Goal: Transaction & Acquisition: Purchase product/service

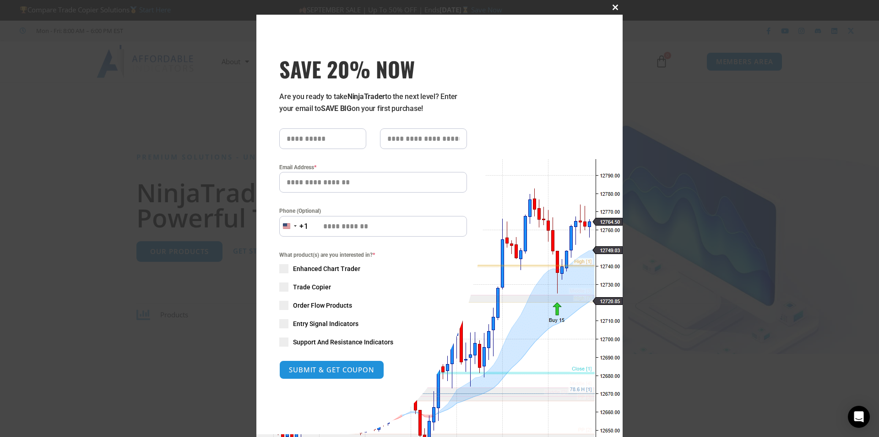
click at [609, 6] on span "SAVE 20% NOW popup" at bounding box center [615, 7] width 15 height 5
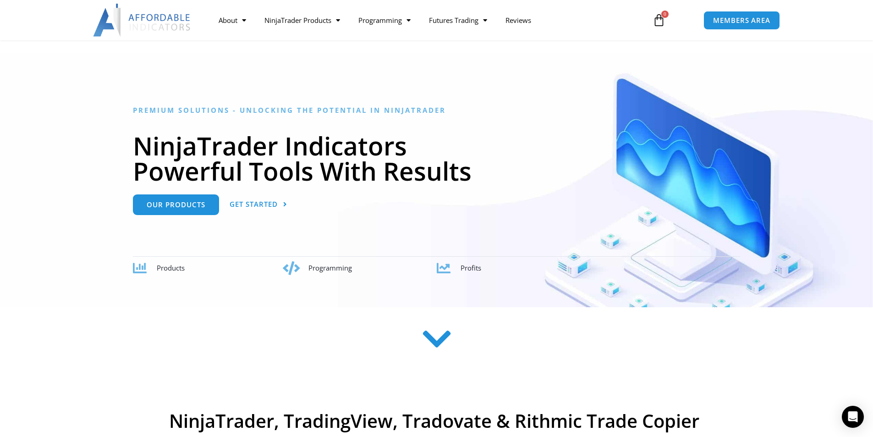
scroll to position [46, 0]
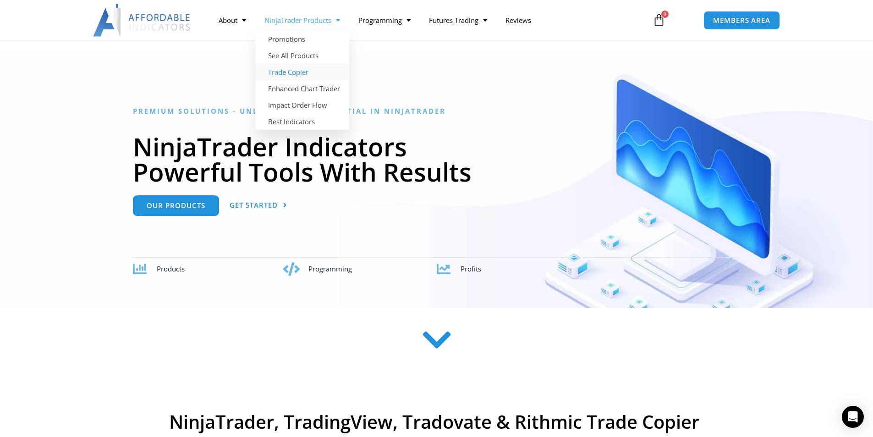
click at [289, 73] on link "Trade Copier" at bounding box center [302, 72] width 94 height 16
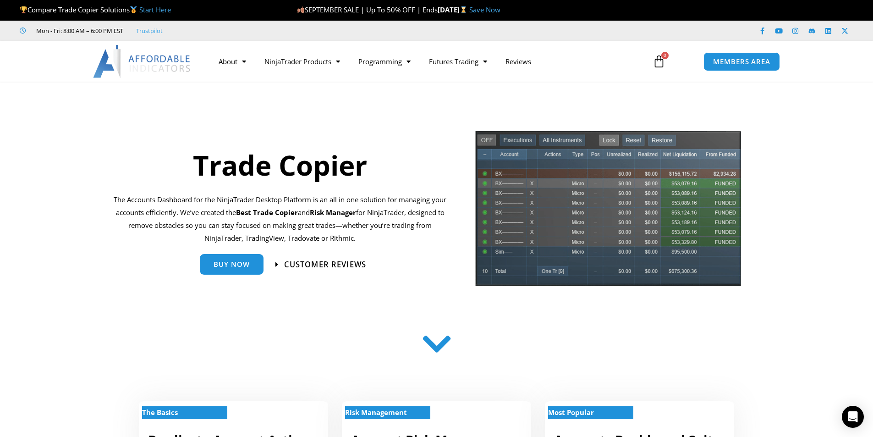
click at [313, 262] on span "Customer Reviews" at bounding box center [325, 264] width 82 height 8
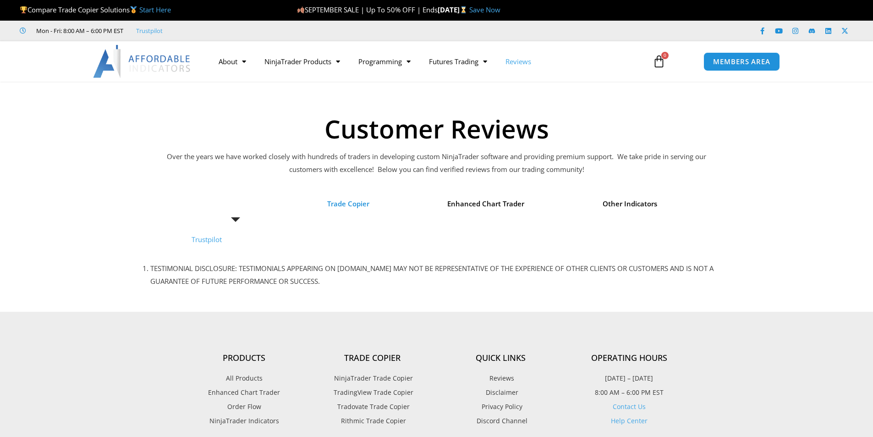
click at [354, 201] on span "Trade Copier" at bounding box center [348, 203] width 42 height 13
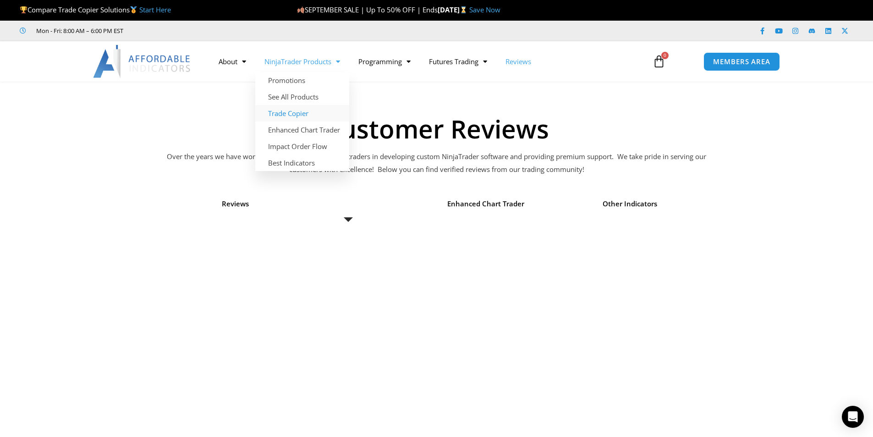
click at [293, 115] on link "Trade Copier" at bounding box center [302, 113] width 94 height 16
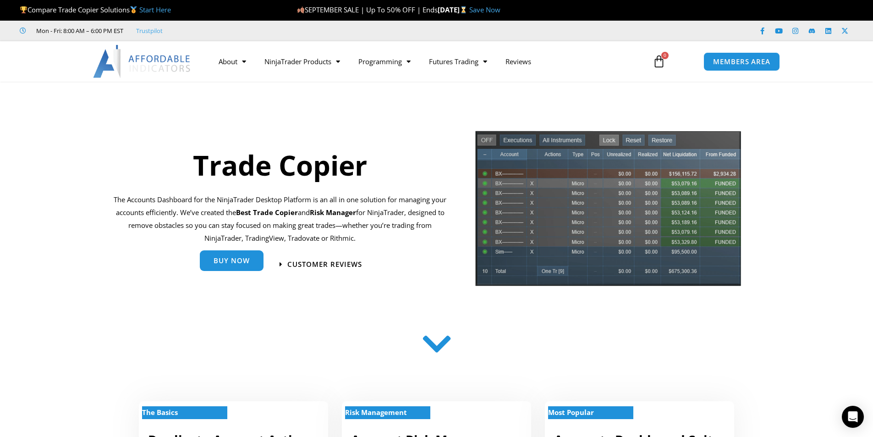
click at [236, 261] on span "Buy Now" at bounding box center [231, 260] width 36 height 7
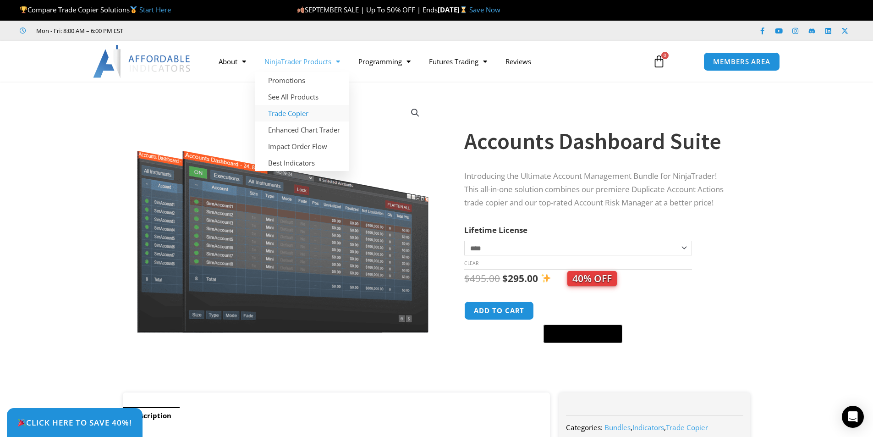
click at [301, 114] on link "Trade Copier" at bounding box center [302, 113] width 94 height 16
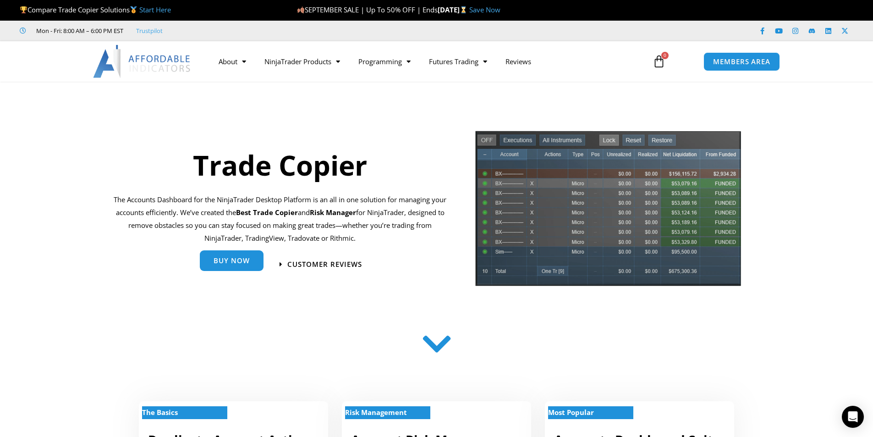
click at [255, 265] on link "Buy Now" at bounding box center [232, 260] width 64 height 21
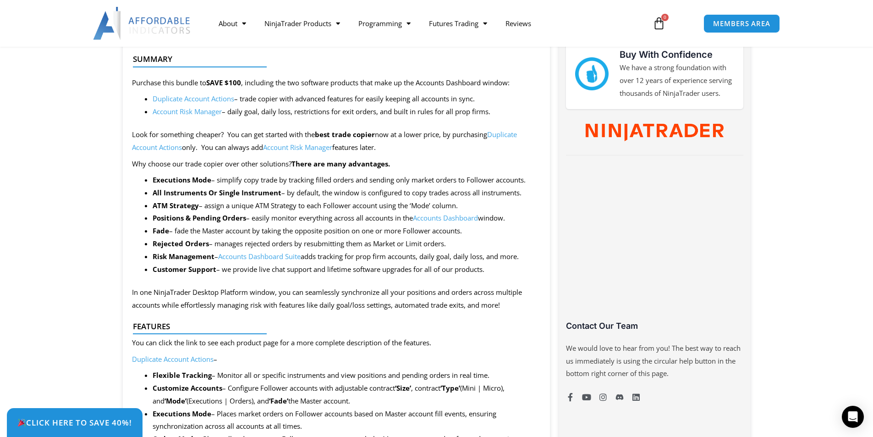
scroll to position [321, 0]
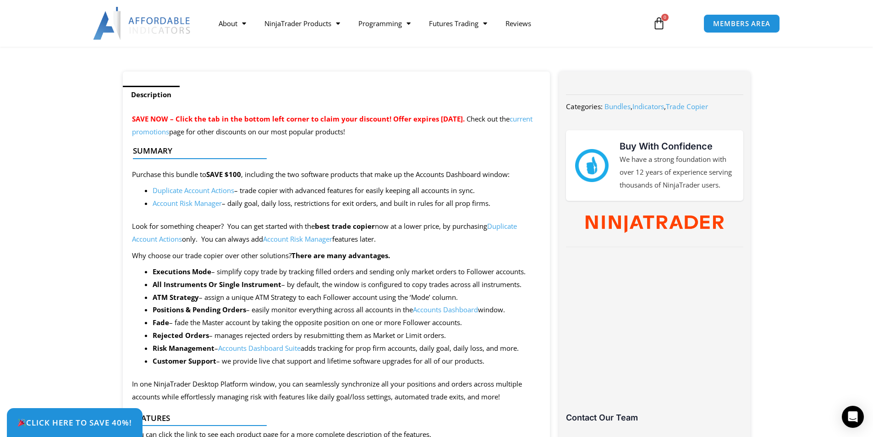
click at [190, 190] on link "Duplicate Account Actions" at bounding box center [194, 190] width 82 height 9
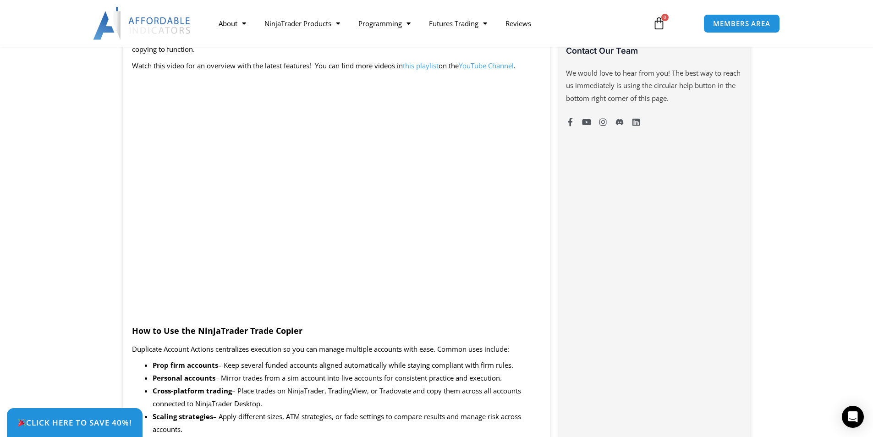
scroll to position [687, 0]
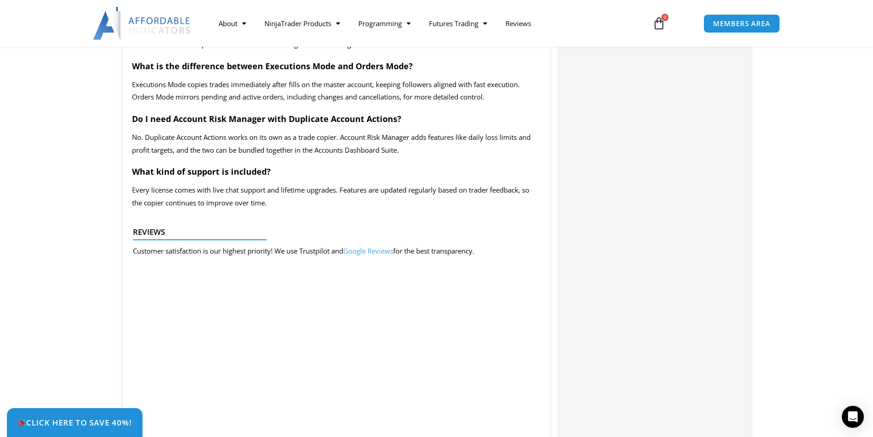
scroll to position [1603, 0]
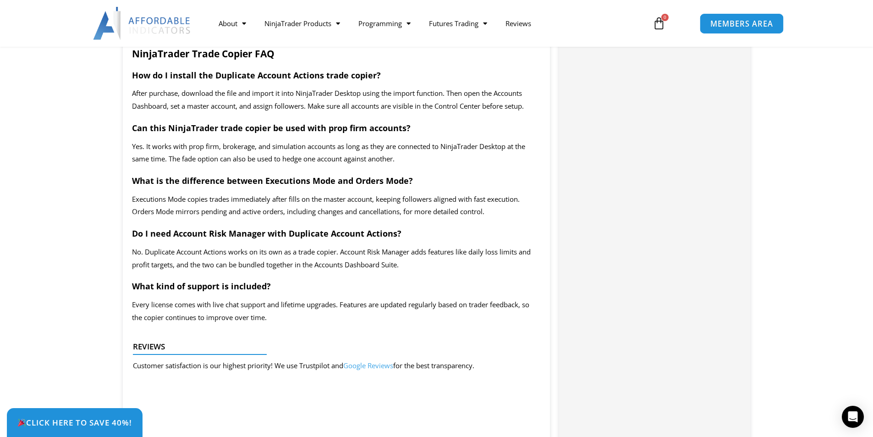
click at [723, 25] on span "MEMBERS AREA" at bounding box center [741, 24] width 63 height 8
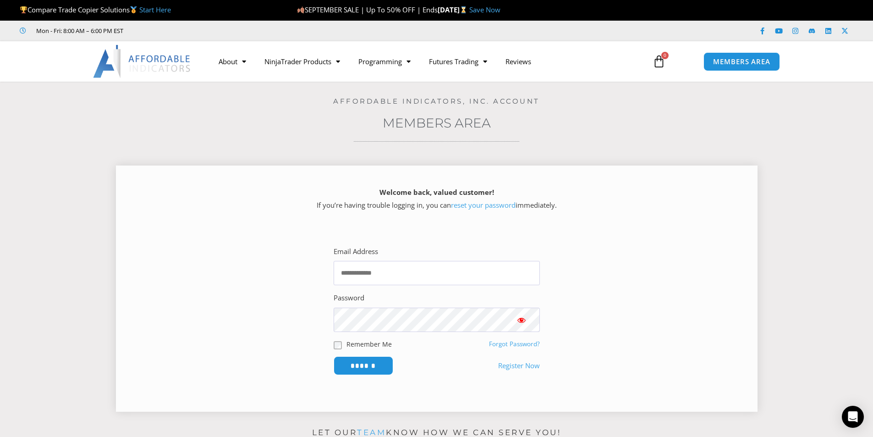
click at [338, 349] on p "Remember Me" at bounding box center [384, 343] width 103 height 11
click at [364, 282] on input "Email Address" at bounding box center [436, 273] width 206 height 24
type input "*****"
click at [500, 11] on link "Save Now" at bounding box center [484, 9] width 31 height 9
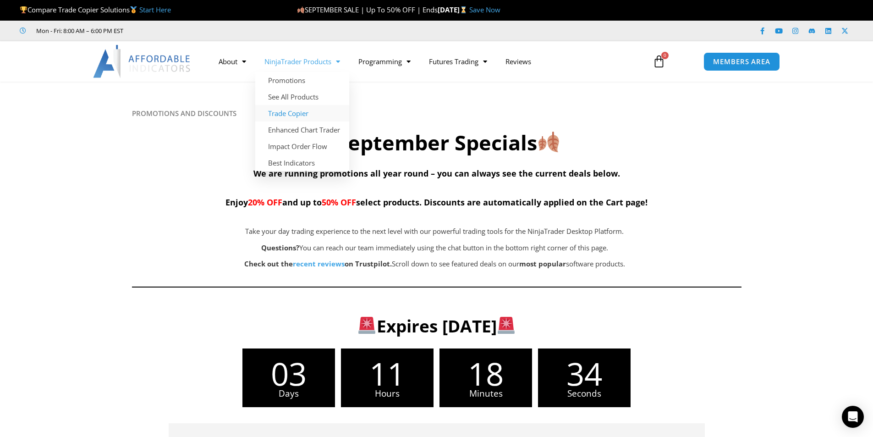
click at [297, 113] on link "Trade Copier" at bounding box center [302, 113] width 94 height 16
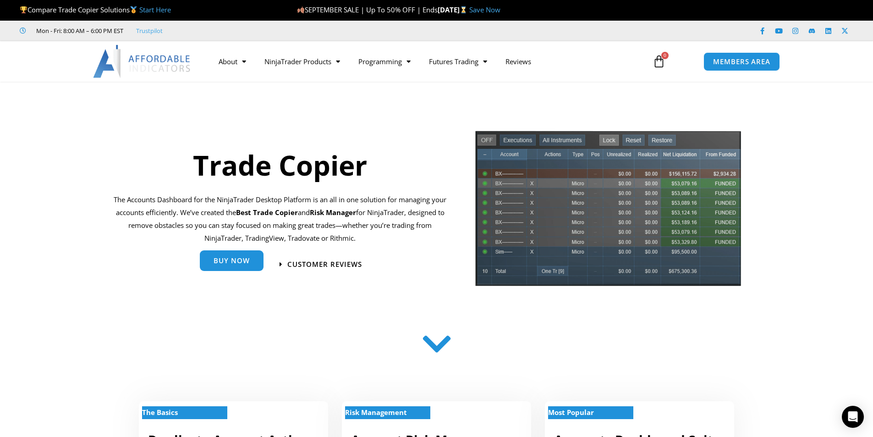
click at [238, 265] on link "Buy Now" at bounding box center [232, 261] width 64 height 21
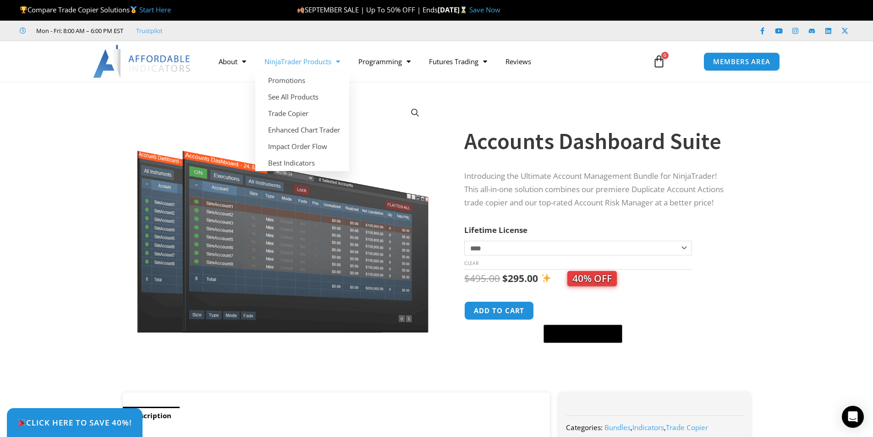
click at [322, 59] on link "NinjaTrader Products" at bounding box center [302, 61] width 94 height 21
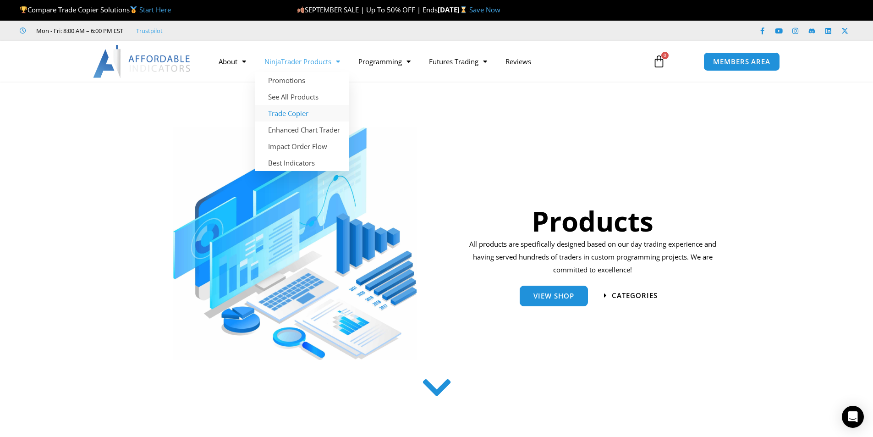
click at [280, 118] on link "Trade Copier" at bounding box center [302, 113] width 94 height 16
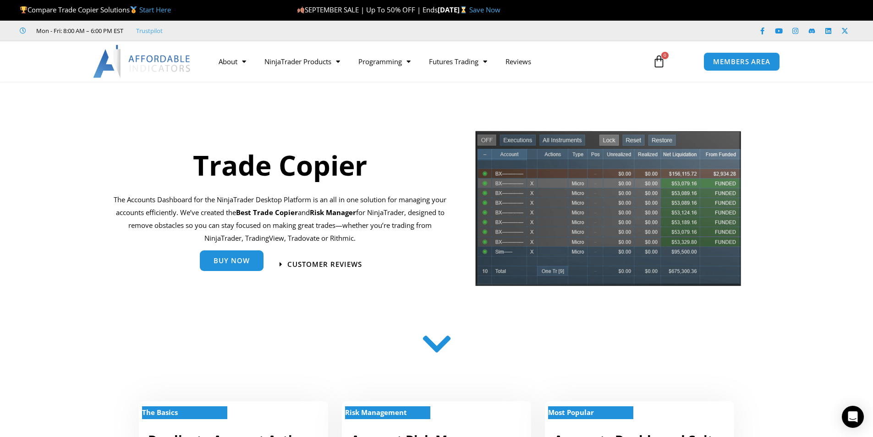
click at [241, 261] on span "Buy Now" at bounding box center [231, 260] width 36 height 7
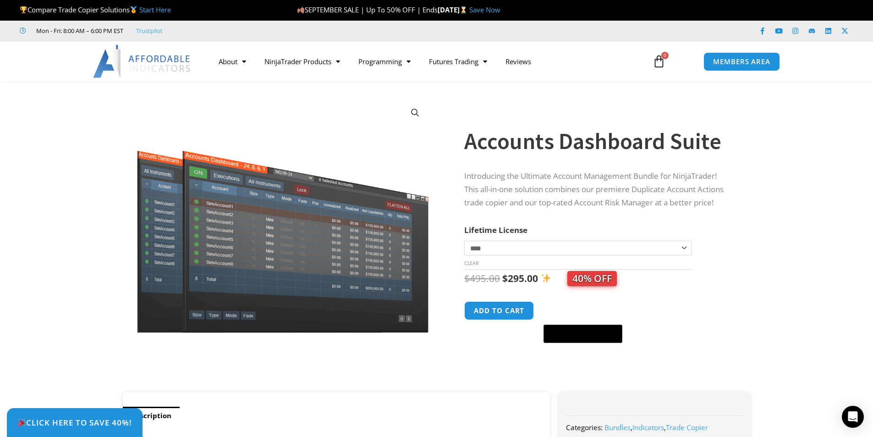
click at [515, 248] on select "**********" at bounding box center [577, 247] width 227 height 15
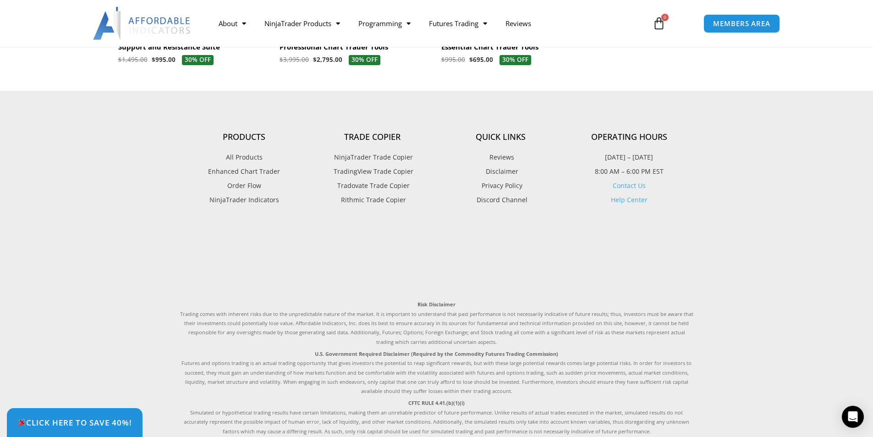
scroll to position [2199, 0]
click at [373, 157] on span "NinjaTrader Trade Copier" at bounding box center [372, 157] width 81 height 12
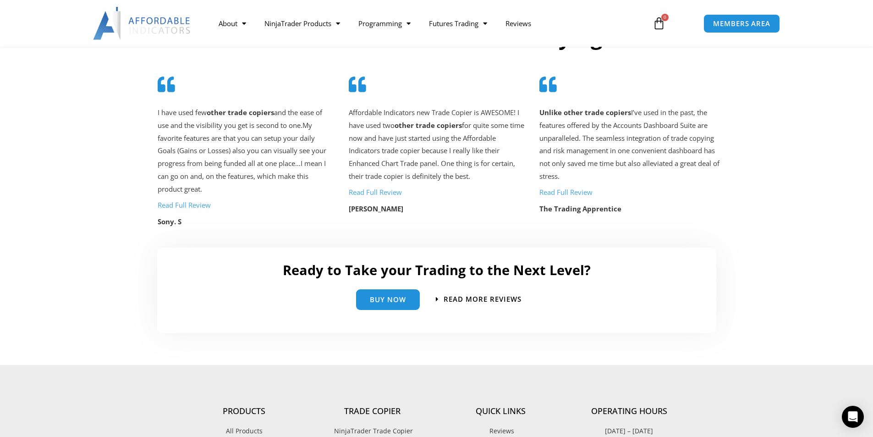
scroll to position [1975, 0]
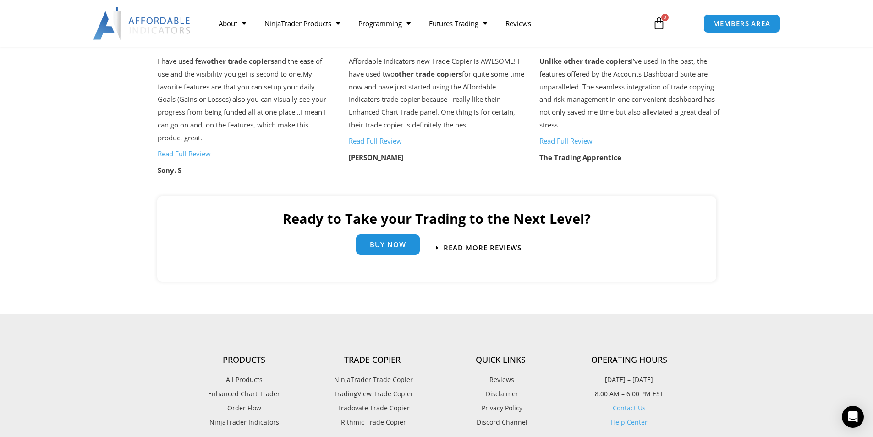
click at [399, 241] on span "Buy Now" at bounding box center [388, 244] width 36 height 7
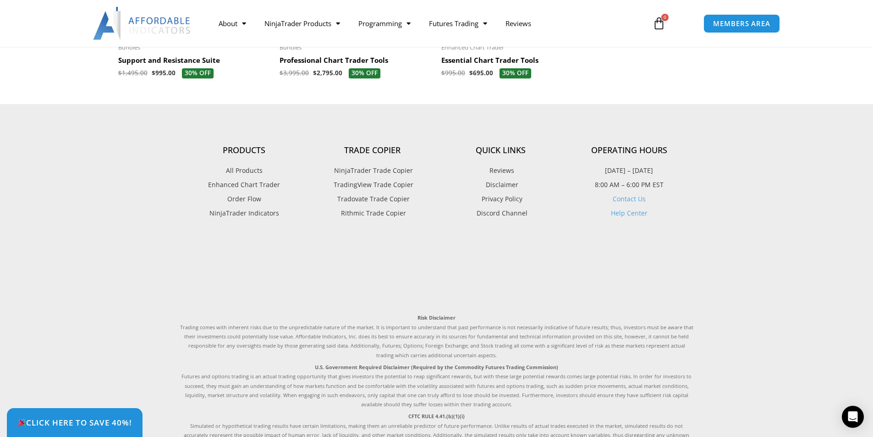
scroll to position [2199, 0]
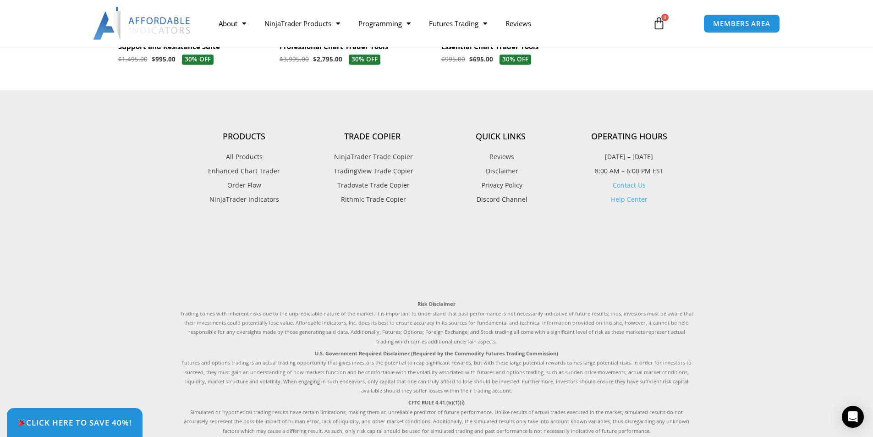
click at [385, 158] on span "NinjaTrader Trade Copier" at bounding box center [372, 157] width 81 height 12
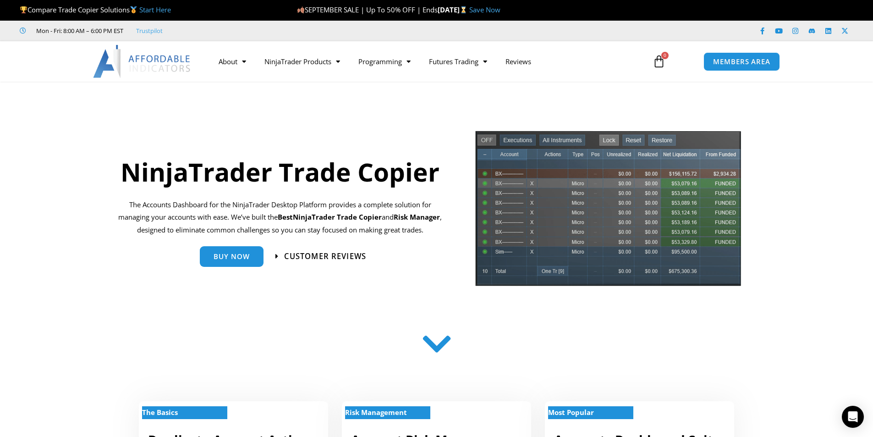
click at [358, 252] on span "Customer Reviews" at bounding box center [325, 256] width 82 height 8
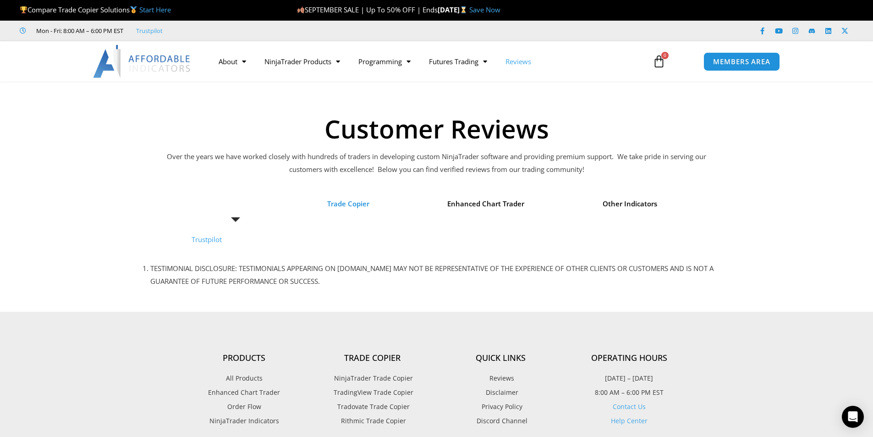
click at [346, 204] on span "Trade Copier" at bounding box center [348, 203] width 42 height 13
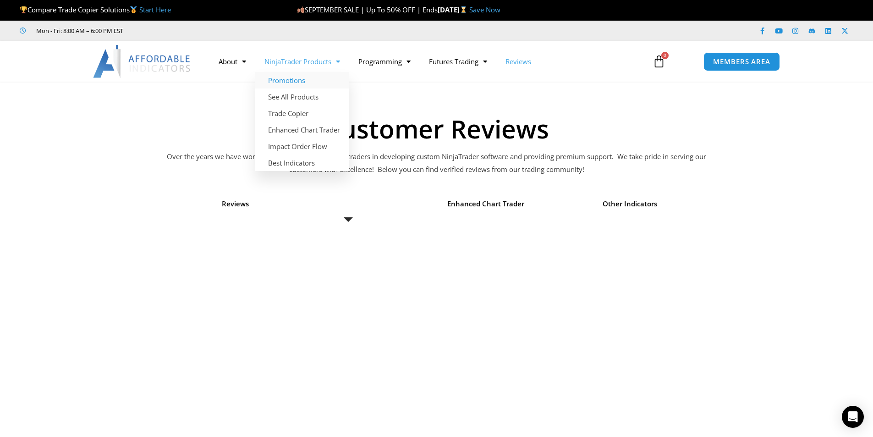
click at [291, 81] on link "Promotions" at bounding box center [302, 80] width 94 height 16
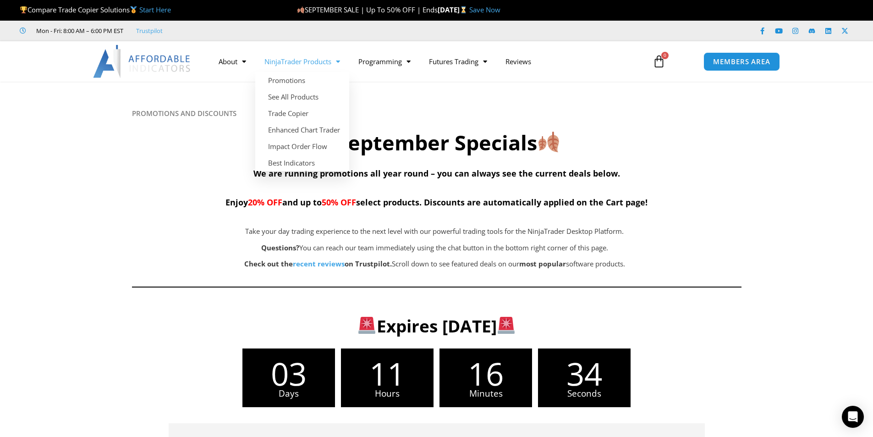
click at [296, 67] on link "NinjaTrader Products" at bounding box center [302, 61] width 94 height 21
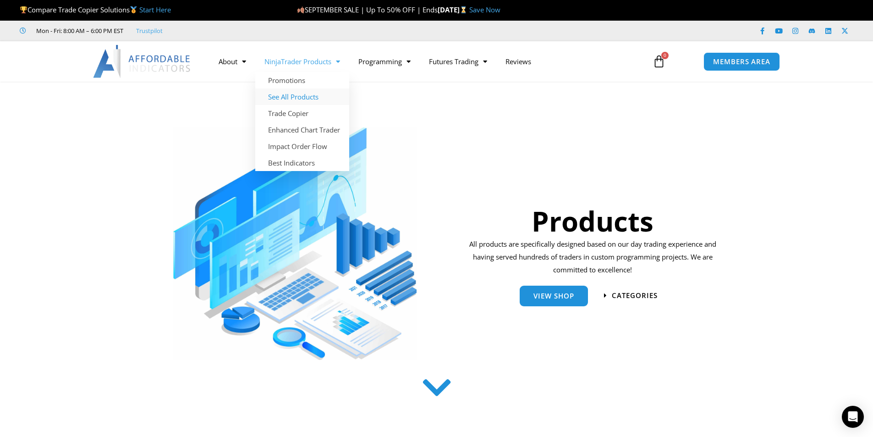
click at [297, 94] on link "See All Products" at bounding box center [302, 96] width 94 height 16
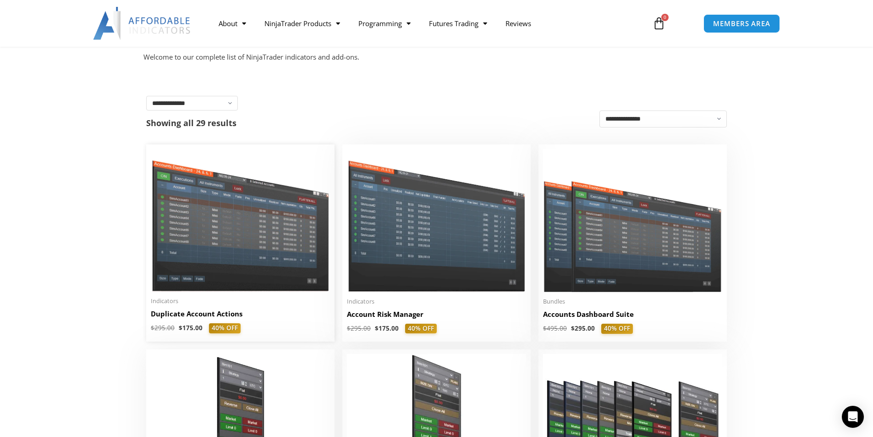
scroll to position [183, 0]
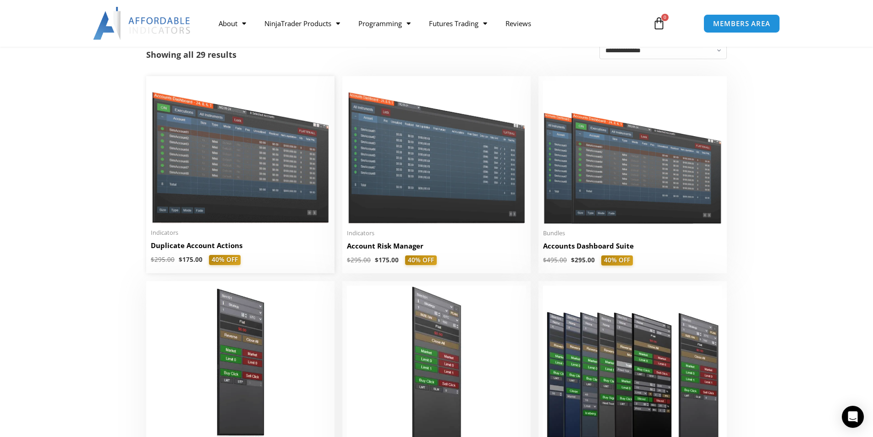
click at [240, 196] on img at bounding box center [240, 152] width 179 height 142
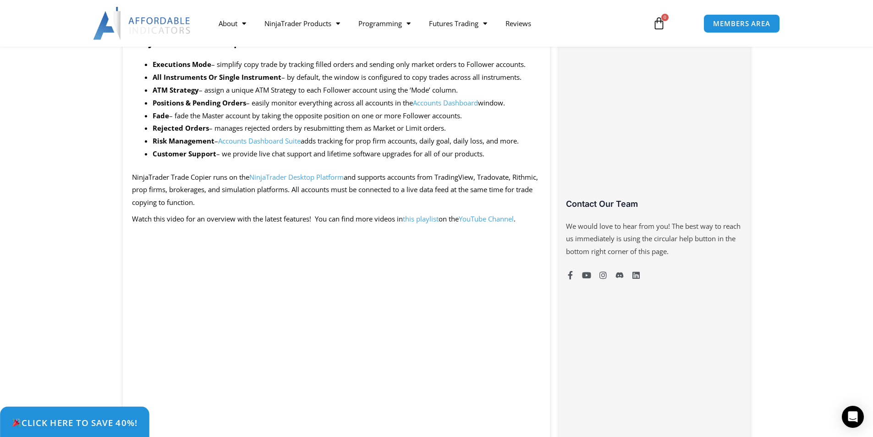
scroll to position [550, 0]
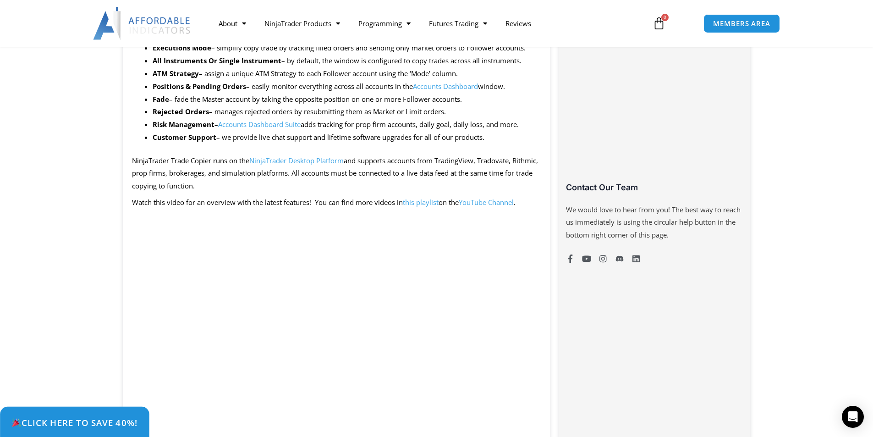
click at [80, 424] on span "Click Here to save 40%!" at bounding box center [74, 422] width 126 height 9
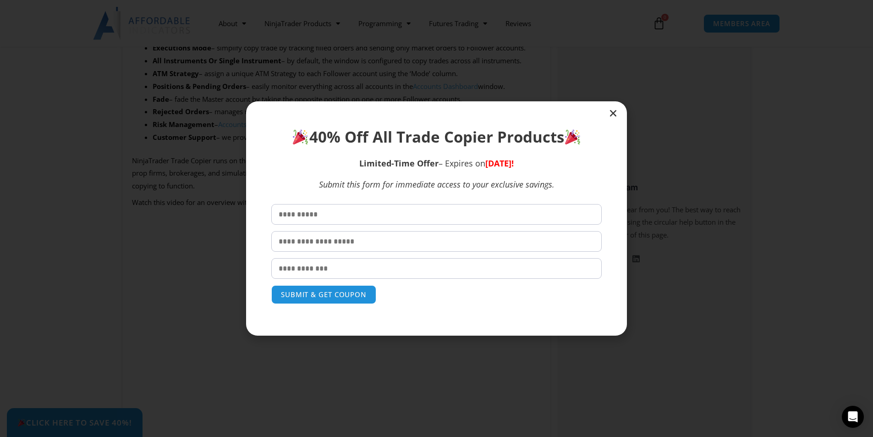
click at [339, 222] on input "text" at bounding box center [436, 214] width 330 height 21
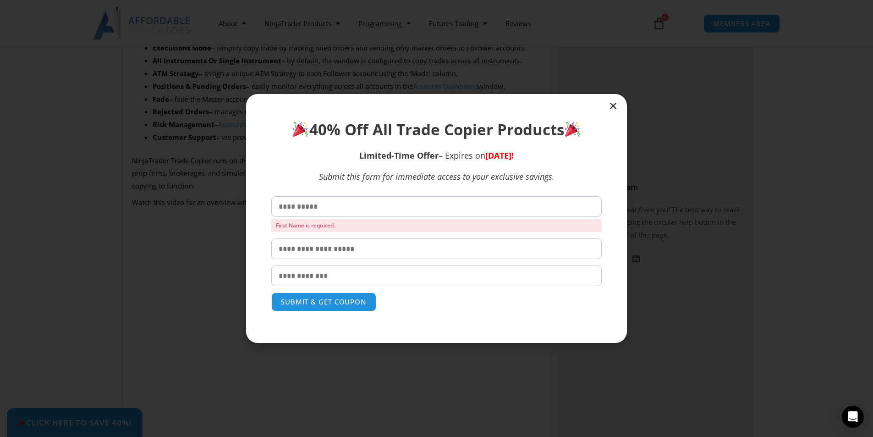
click at [613, 113] on div "40% Off All Trade Copier Products Limited-Time Offer – Expires [DATE][DATE]! Su…" at bounding box center [436, 218] width 381 height 249
click at [613, 113] on div at bounding box center [436, 218] width 381 height 249
click at [614, 107] on icon "Close" at bounding box center [612, 105] width 9 height 9
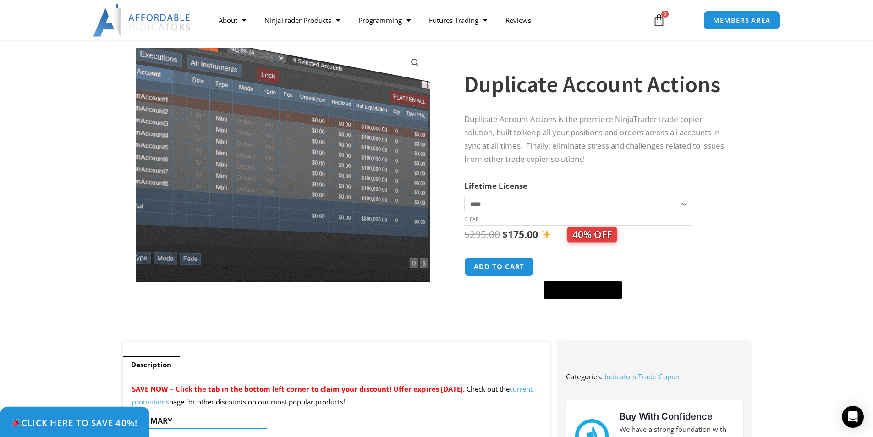
scroll to position [46, 0]
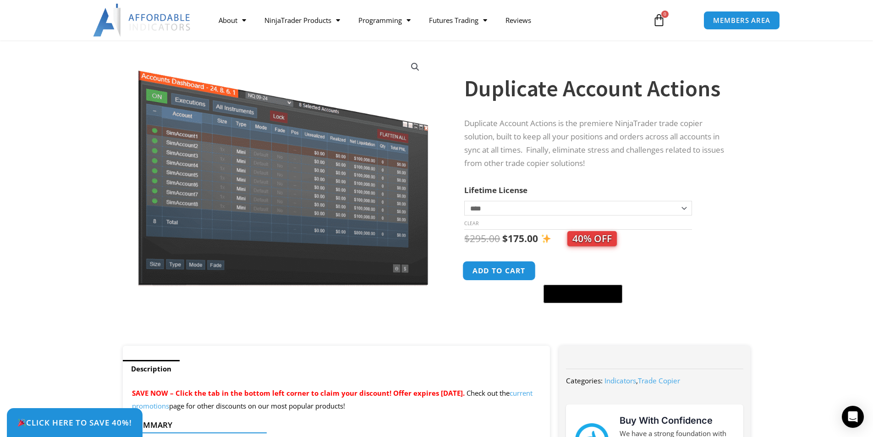
click at [496, 278] on button "Add to cart" at bounding box center [499, 271] width 73 height 20
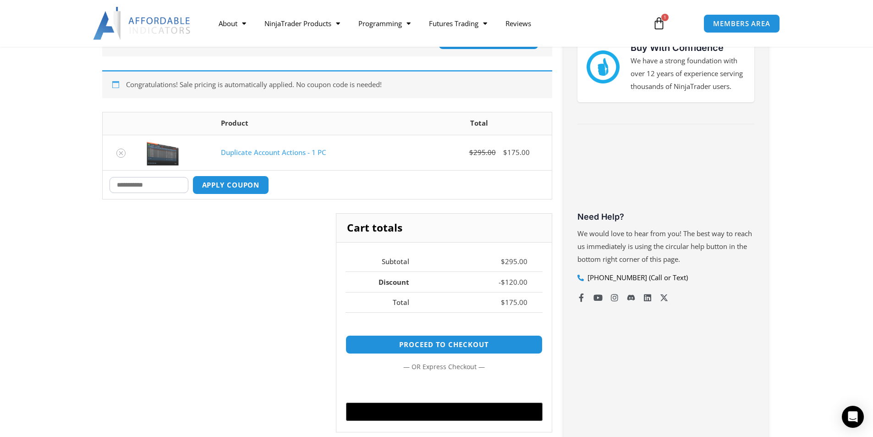
scroll to position [229, 0]
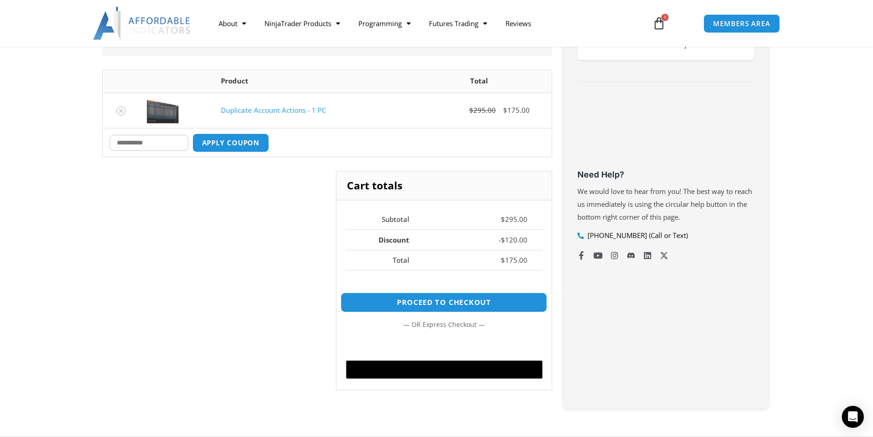
click at [446, 304] on link "Proceed to checkout" at bounding box center [443, 302] width 207 height 20
click at [662, 28] on icon at bounding box center [658, 23] width 13 height 13
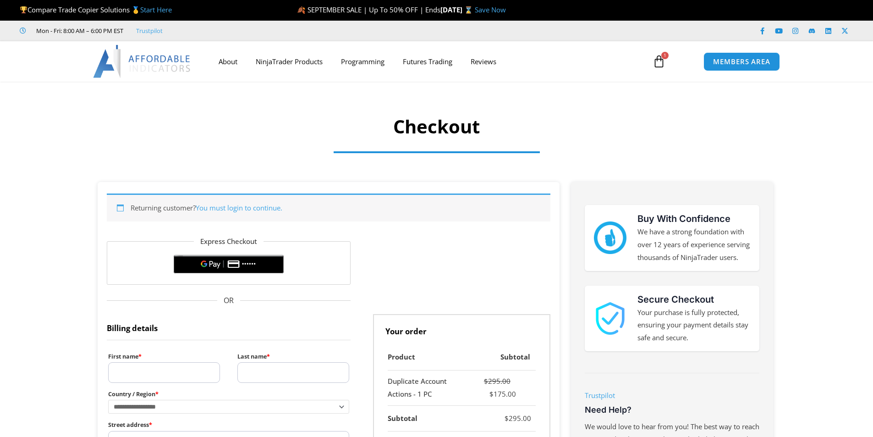
select select "**"
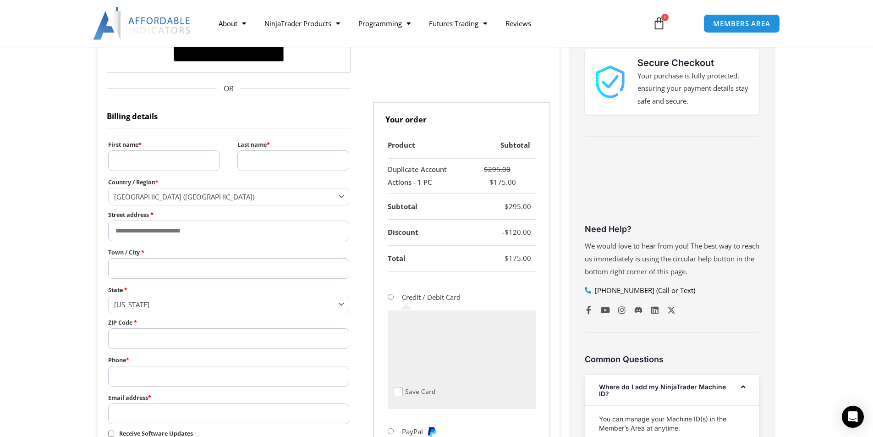
scroll to position [412, 0]
